Goal: Task Accomplishment & Management: Manage account settings

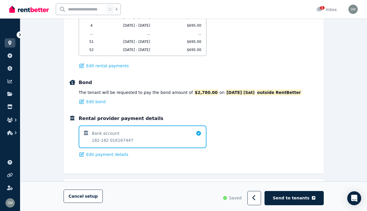
scroll to position [421, 0]
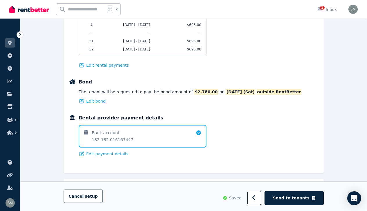
click at [93, 100] on span "Edit bond" at bounding box center [95, 101] width 19 height 6
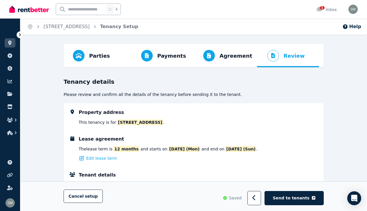
select select "**********"
select select "*"
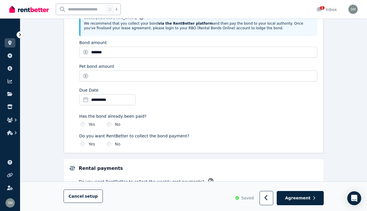
scroll to position [296, 0]
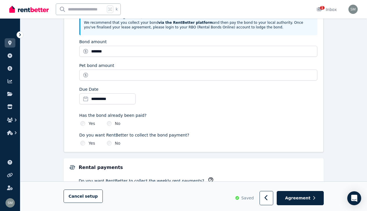
click at [87, 139] on div "Do you want RentBetter to collect the bond payment? Yes No" at bounding box center [198, 139] width 238 height 14
select select "**********"
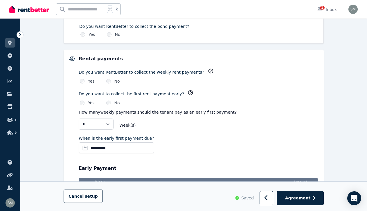
scroll to position [408, 0]
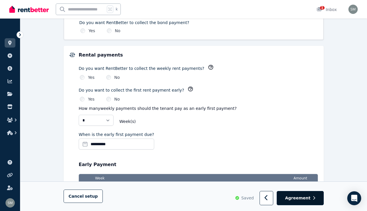
click at [293, 201] on button "Agreement" at bounding box center [299, 198] width 47 height 14
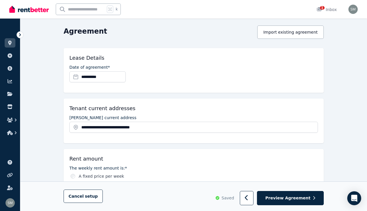
scroll to position [53, 0]
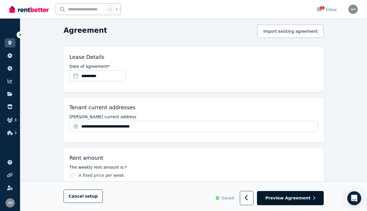
click at [275, 199] on span "Preview Agreement" at bounding box center [287, 198] width 45 height 6
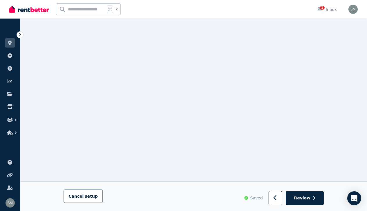
scroll to position [4386, 0]
click at [303, 197] on span "Review" at bounding box center [302, 198] width 17 height 6
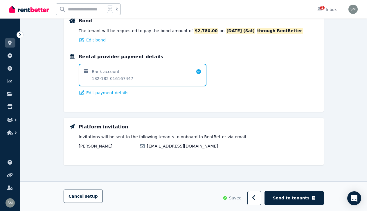
scroll to position [482, 0]
click at [290, 200] on span "Send to tenants" at bounding box center [291, 198] width 37 height 6
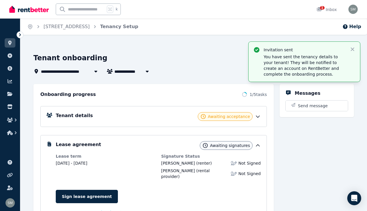
scroll to position [0, 0]
click at [11, 41] on icon at bounding box center [9, 43] width 3 height 5
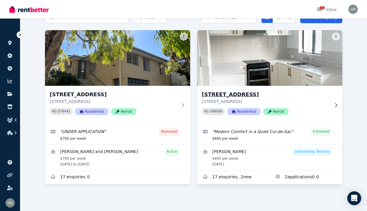
scroll to position [32, 0]
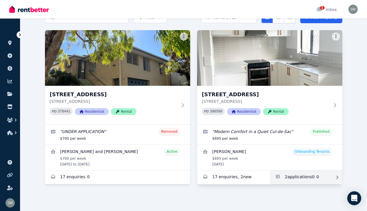
click at [284, 179] on link "Applications for 1B Plankton Pl, Heathridge" at bounding box center [305, 178] width 72 height 14
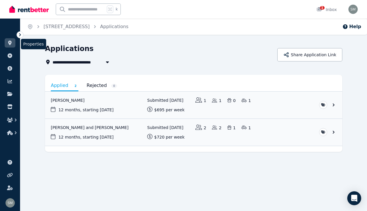
click at [11, 45] on icon at bounding box center [10, 43] width 6 height 5
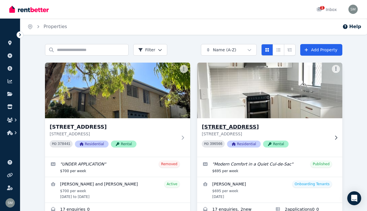
click at [338, 143] on div "[STREET_ADDRESS] PID 396566 Residential Rental" at bounding box center [269, 137] width 145 height 39
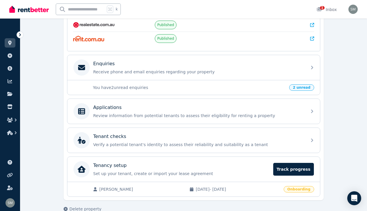
scroll to position [155, 0]
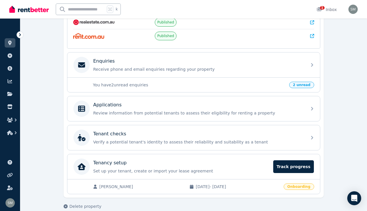
click at [294, 87] on span "2 unread" at bounding box center [301, 85] width 25 height 6
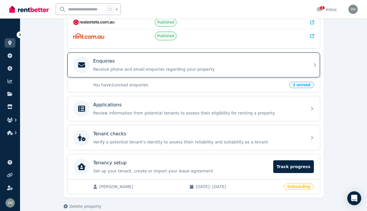
click at [305, 67] on div "Enquiries Receive phone and email enquiries regarding your property" at bounding box center [193, 64] width 252 height 25
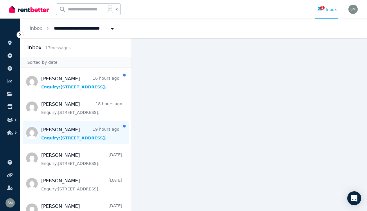
click at [84, 131] on span "Message list" at bounding box center [75, 132] width 111 height 23
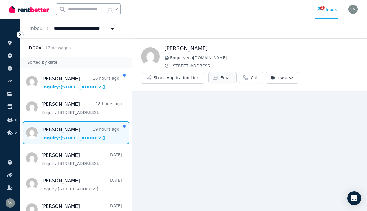
click at [225, 79] on span "Email" at bounding box center [225, 78] width 11 height 6
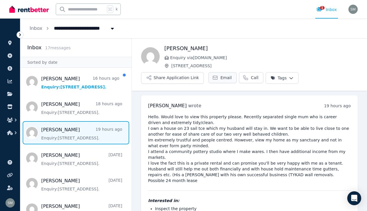
scroll to position [34, 0]
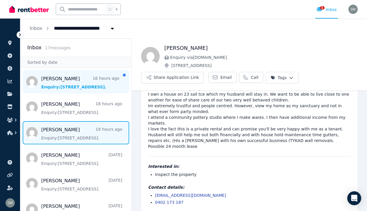
click at [65, 88] on span "Message list" at bounding box center [75, 81] width 111 height 23
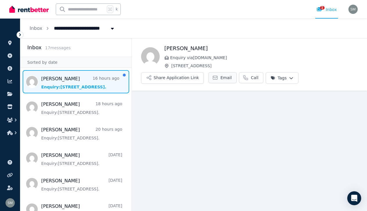
click at [220, 78] on span "Email" at bounding box center [225, 78] width 11 height 6
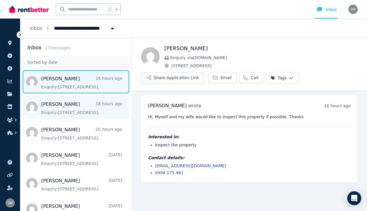
click at [77, 110] on span "Message list" at bounding box center [75, 107] width 111 height 23
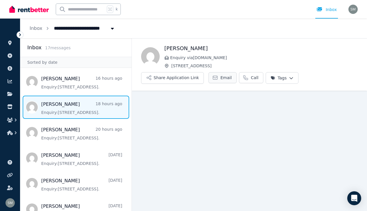
click at [224, 76] on span "Email" at bounding box center [225, 78] width 11 height 6
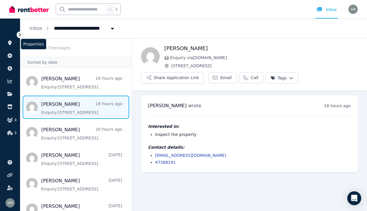
click at [9, 43] on icon at bounding box center [9, 43] width 3 height 5
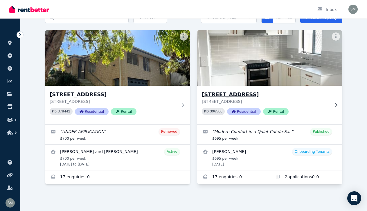
scroll to position [32, 0]
click at [334, 107] on icon at bounding box center [336, 105] width 6 height 5
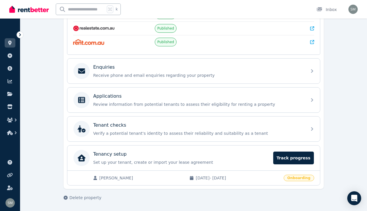
scroll to position [149, 0]
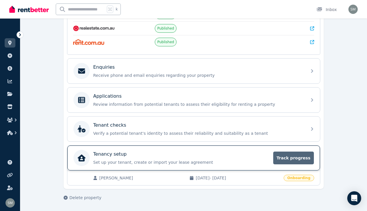
click at [295, 163] on span "Track progress" at bounding box center [293, 158] width 41 height 13
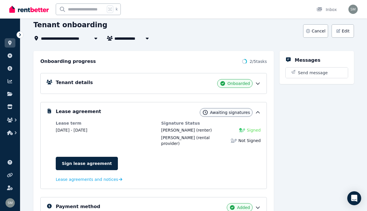
scroll to position [46, 0]
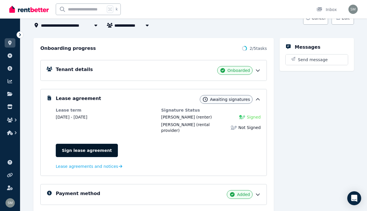
click at [77, 144] on link "Sign lease agreement" at bounding box center [87, 150] width 62 height 13
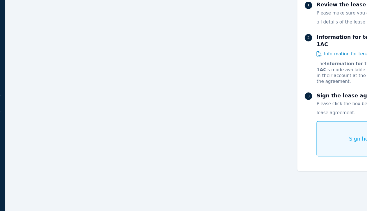
scroll to position [3244, 0]
click at [266, 140] on div "Sign here" at bounding box center [301, 154] width 70 height 28
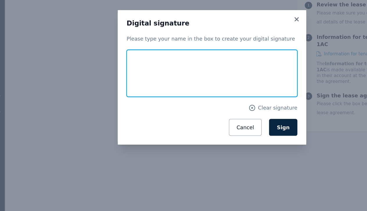
click at [151, 84] on input "text" at bounding box center [183, 102] width 135 height 37
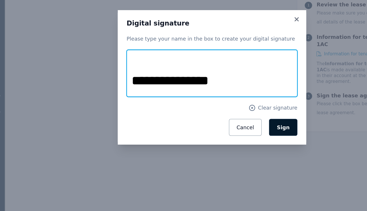
type input "**********"
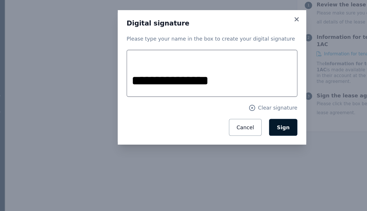
click at [234, 143] on span "Sign" at bounding box center [239, 145] width 10 height 5
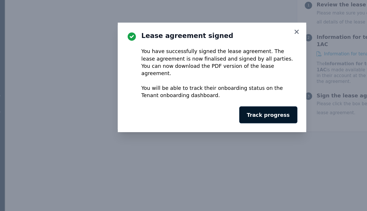
click at [217, 128] on button "Track progress" at bounding box center [228, 134] width 46 height 13
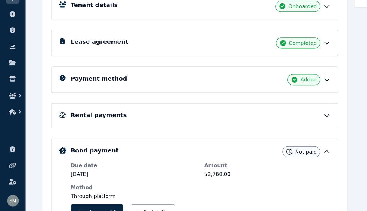
scroll to position [68, 0]
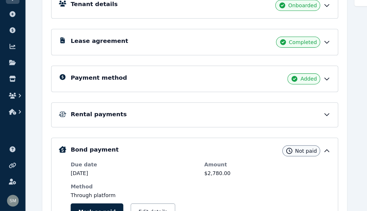
click at [247, 102] on div "Added" at bounding box center [239, 106] width 26 height 9
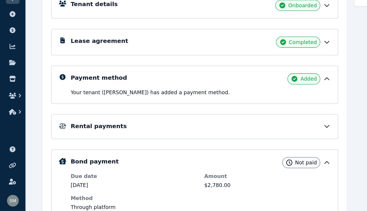
click at [247, 102] on div "Added" at bounding box center [239, 106] width 26 height 9
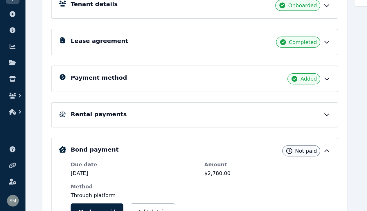
click at [249, 125] on div "Rental payments" at bounding box center [153, 135] width 226 height 20
click at [244, 125] on div "Rental payments" at bounding box center [153, 135] width 226 height 20
click at [236, 131] on div "Rental payments" at bounding box center [158, 134] width 205 height 7
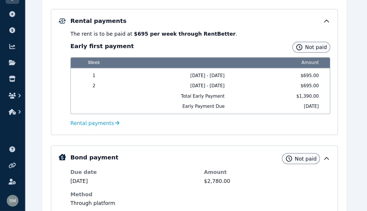
scroll to position [142, 0]
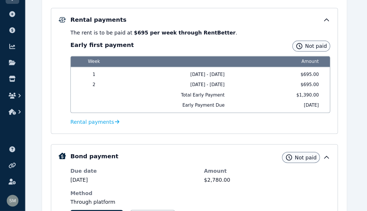
click at [256, 57] on icon at bounding box center [258, 60] width 6 height 6
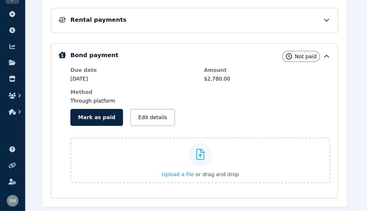
click at [258, 86] on icon at bounding box center [258, 89] width 6 height 6
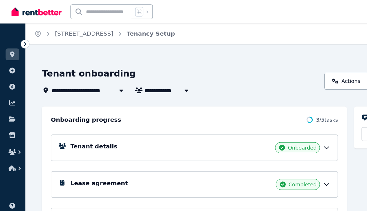
scroll to position [0, 0]
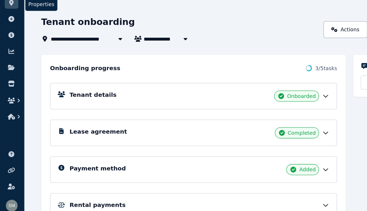
click at [11, 41] on icon at bounding box center [10, 43] width 6 height 5
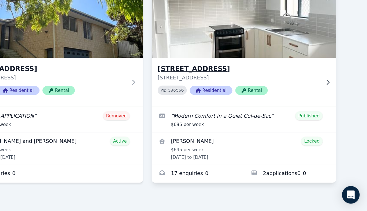
scroll to position [28, 0]
click at [257, 90] on div "[STREET_ADDRESS] PID 396566 Residential Rental" at bounding box center [269, 109] width 145 height 39
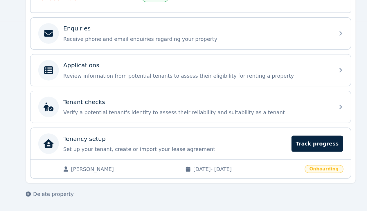
scroll to position [149, 0]
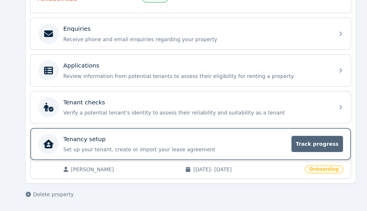
click at [273, 152] on span "Track progress" at bounding box center [293, 158] width 41 height 13
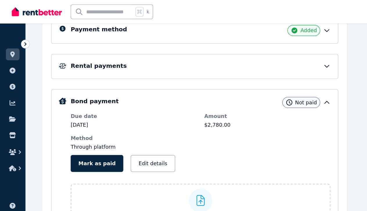
scroll to position [128, 0]
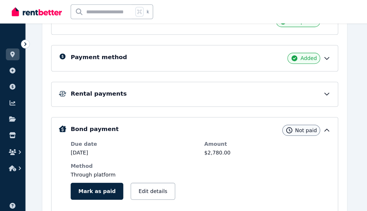
click at [255, 75] on icon at bounding box center [258, 74] width 6 height 6
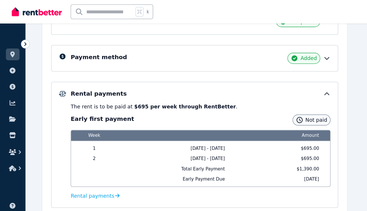
click at [255, 75] on icon at bounding box center [258, 74] width 6 height 6
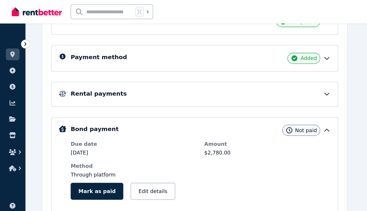
click at [255, 101] on icon at bounding box center [258, 103] width 6 height 6
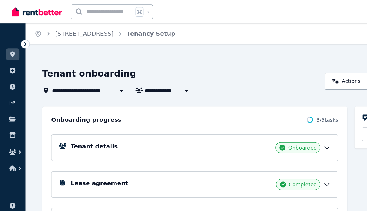
scroll to position [0, 0]
click at [57, 26] on link "[STREET_ADDRESS]" at bounding box center [66, 27] width 46 height 6
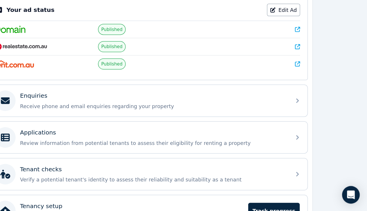
scroll to position [97, 0]
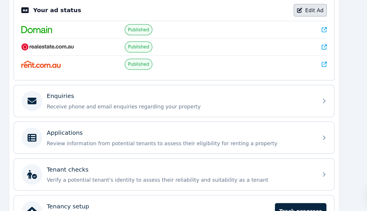
click at [288, 47] on link "Edit Ad" at bounding box center [301, 52] width 26 height 10
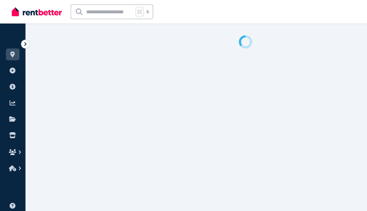
select select "**********"
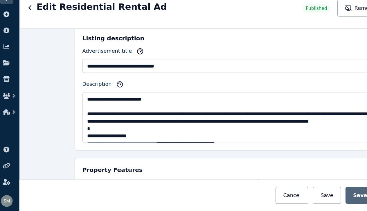
scroll to position [333, 0]
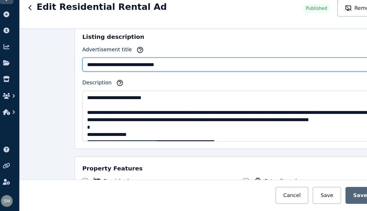
drag, startPoint x: 148, startPoint y: 52, endPoint x: 67, endPoint y: 48, distance: 81.0
click at [70, 90] on input "**********" at bounding box center [194, 95] width 248 height 11
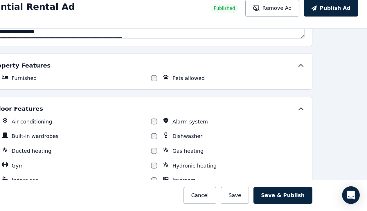
scroll to position [233, 0]
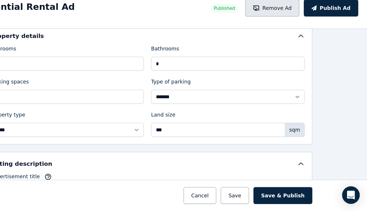
type input "**********"
click at [271, 44] on button "Remove Ad" at bounding box center [292, 50] width 43 height 13
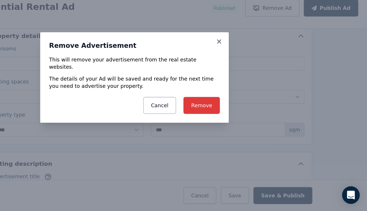
click at [222, 121] on button "Remove" at bounding box center [236, 127] width 29 height 13
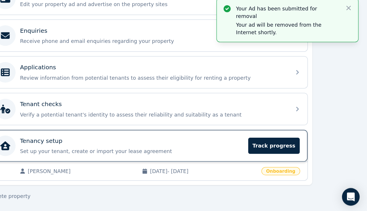
scroll to position [108, 0]
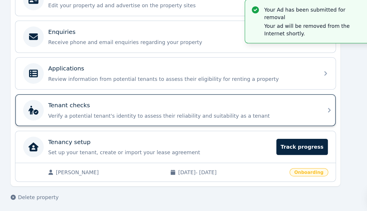
click at [212, 130] on p "Verify a potential tenant's identity to assess their reliability and suitabilit…" at bounding box center [198, 133] width 210 height 6
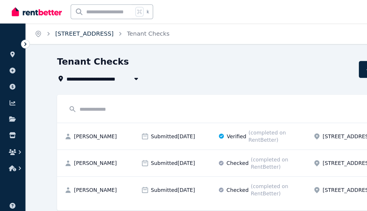
click at [77, 28] on link "[STREET_ADDRESS]" at bounding box center [66, 27] width 46 height 6
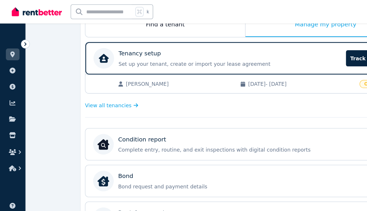
scroll to position [89, 0]
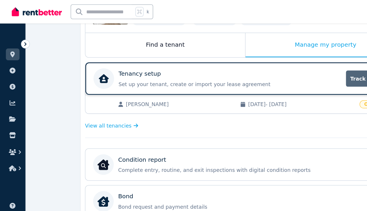
click at [279, 63] on span "Track progress" at bounding box center [293, 62] width 41 height 13
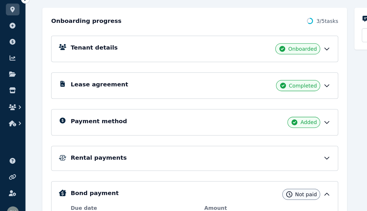
scroll to position [55, 0]
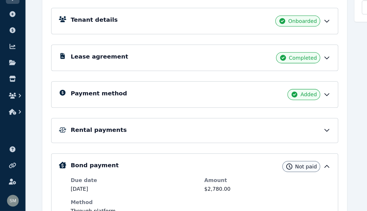
click at [259, 144] on div "Rental payments" at bounding box center [158, 147] width 205 height 7
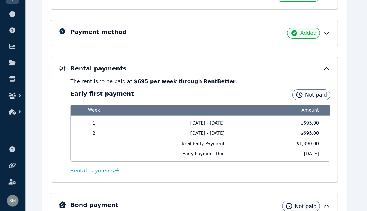
scroll to position [109, 0]
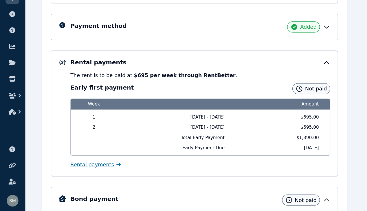
click at [70, 171] on span "Rental payments" at bounding box center [73, 174] width 35 height 6
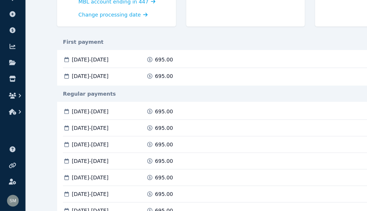
scroll to position [69, 0]
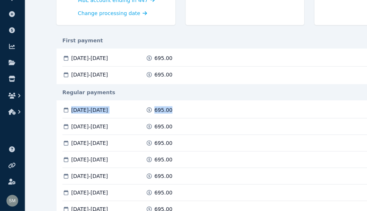
drag, startPoint x: 54, startPoint y: 85, endPoint x: 135, endPoint y: 90, distance: 80.8
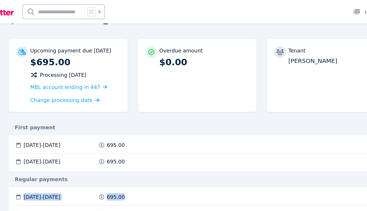
scroll to position [39, 0]
